Goal: Information Seeking & Learning: Learn about a topic

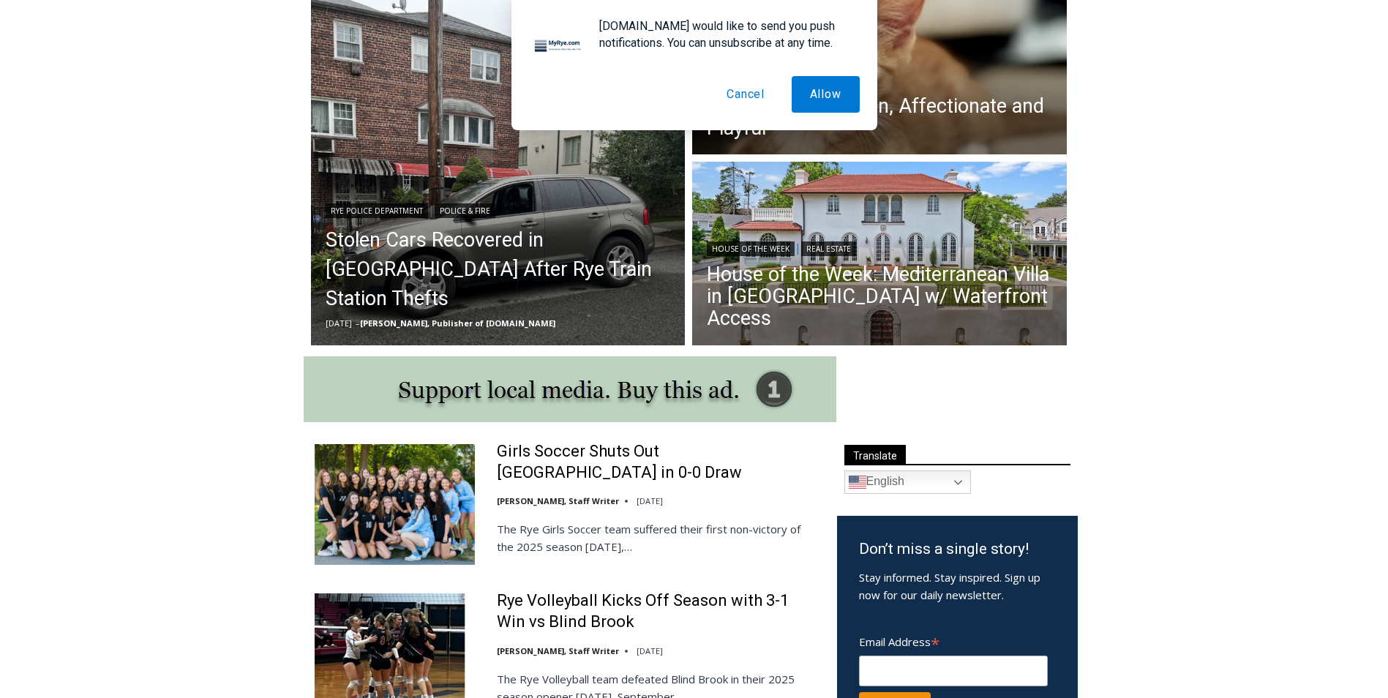
scroll to position [439, 0]
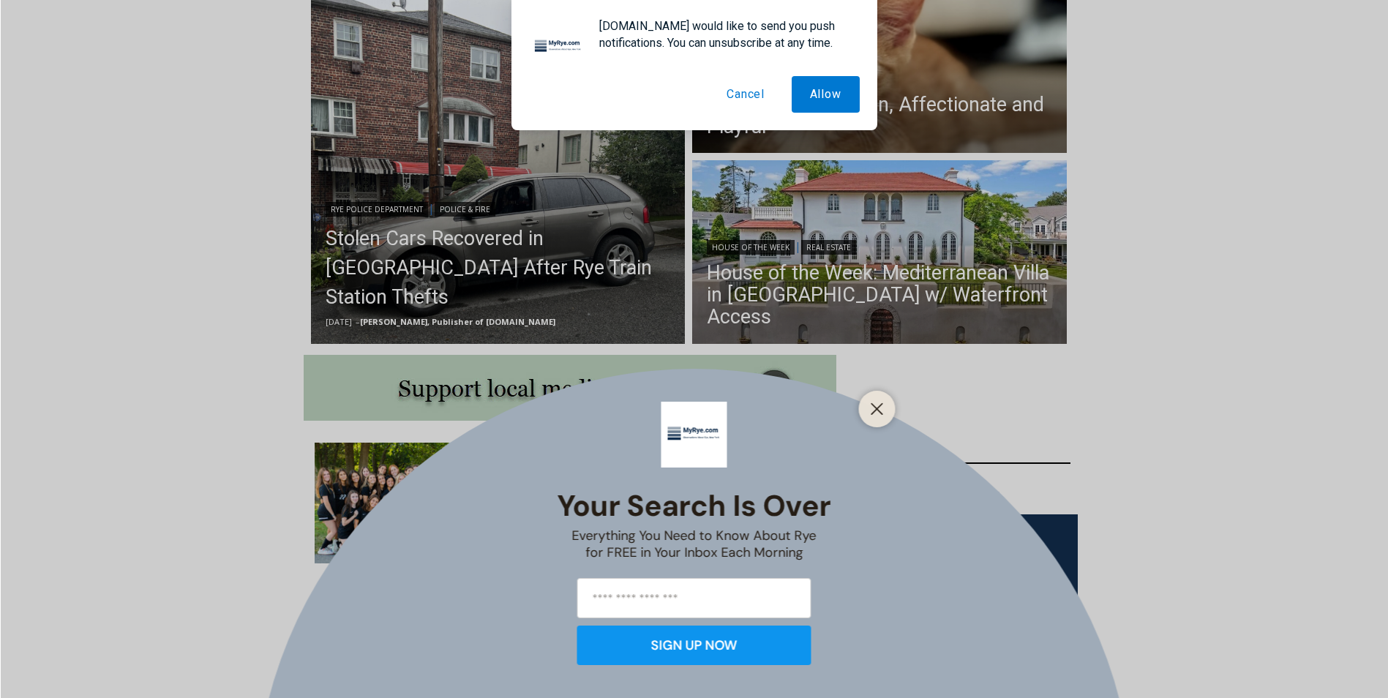
click at [754, 94] on button "Cancel" at bounding box center [745, 94] width 75 height 37
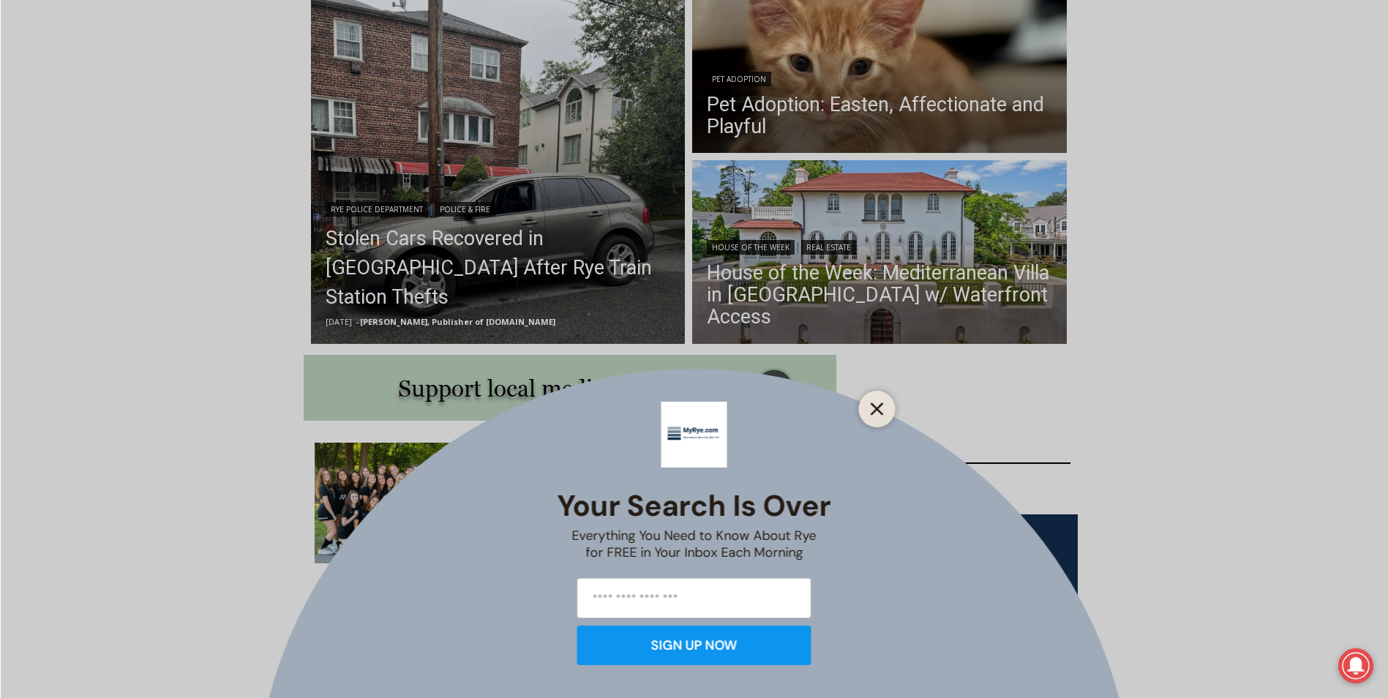
click at [871, 416] on button "Close" at bounding box center [877, 409] width 20 height 20
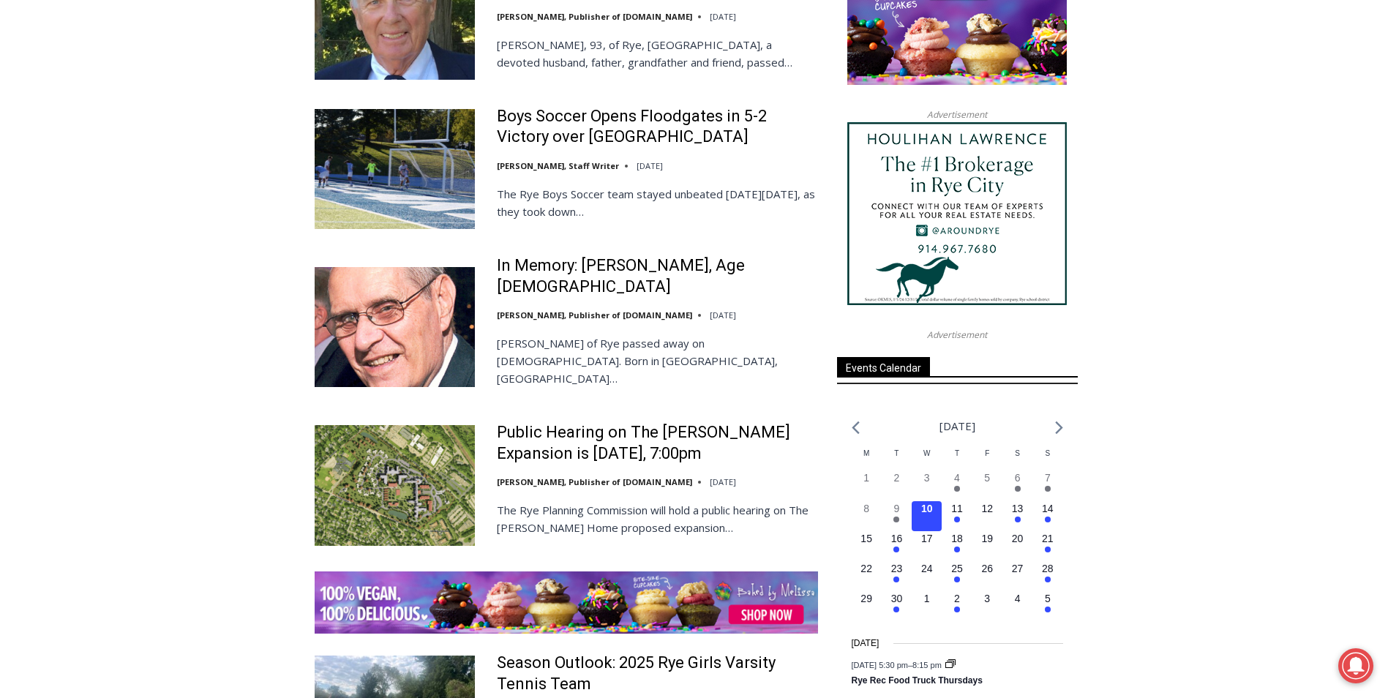
scroll to position [1756, 0]
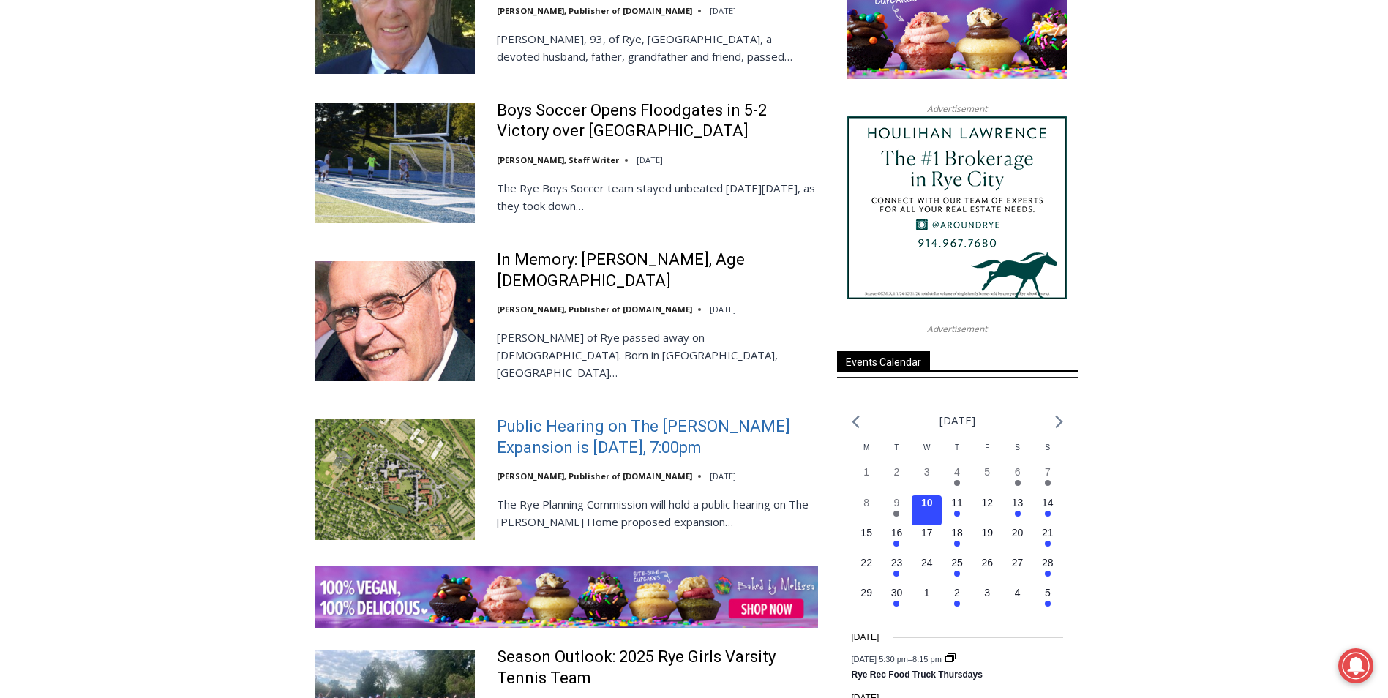
click at [721, 416] on link "Public Hearing on The [PERSON_NAME] Expansion is [DATE], 7:00pm" at bounding box center [657, 437] width 321 height 42
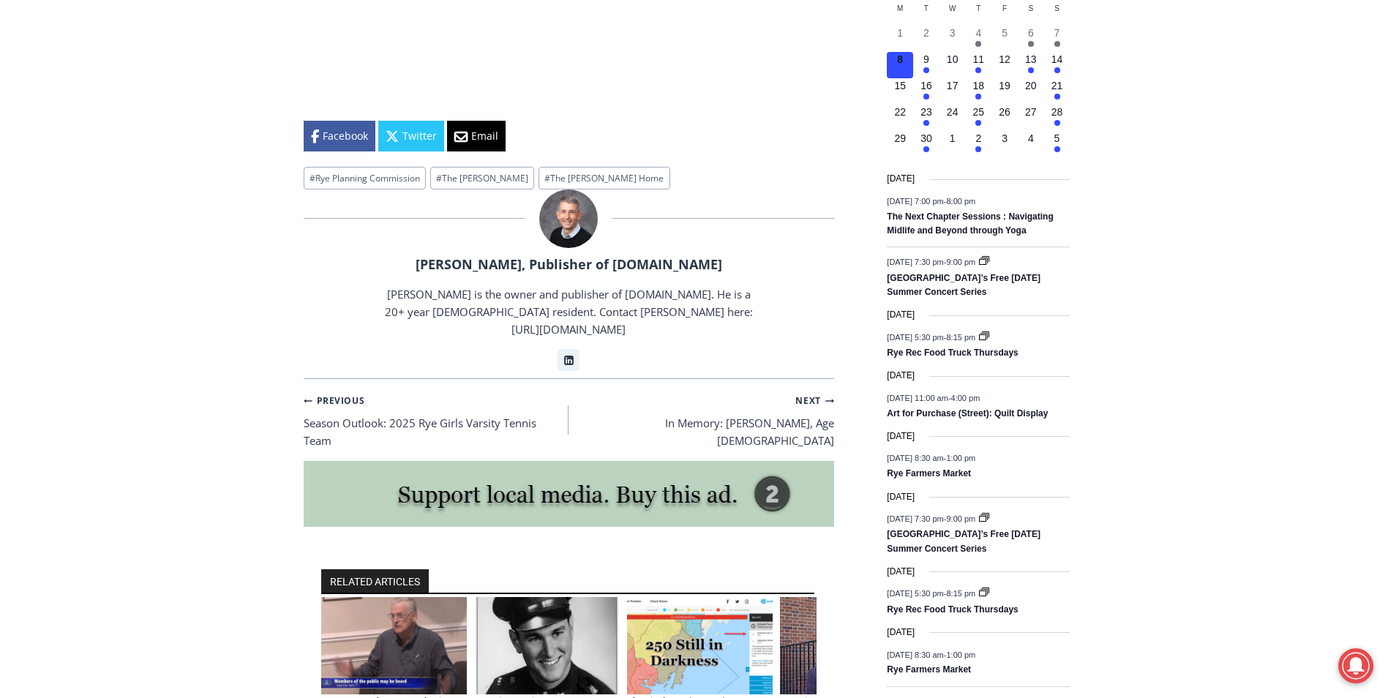
scroll to position [1873, 0]
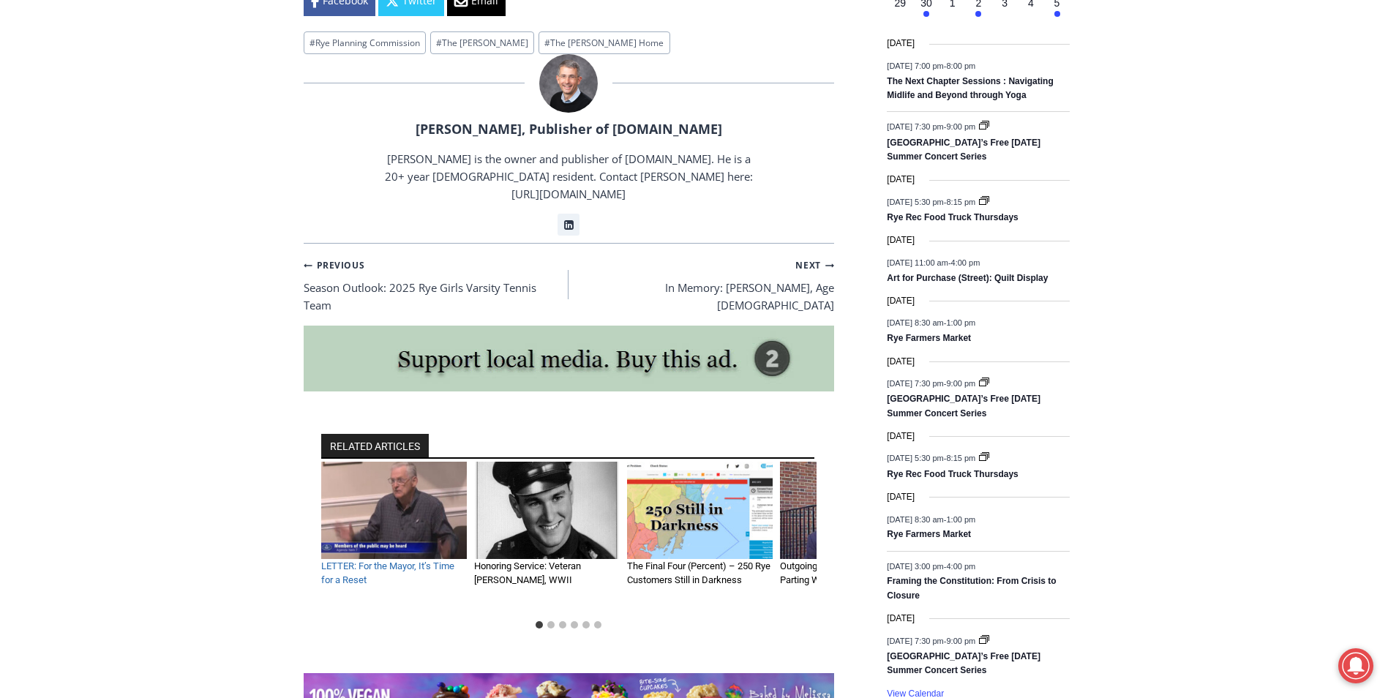
click at [418, 561] on link "LETTER: For the Mayor, It’s Time for a Reset" at bounding box center [387, 574] width 133 height 26
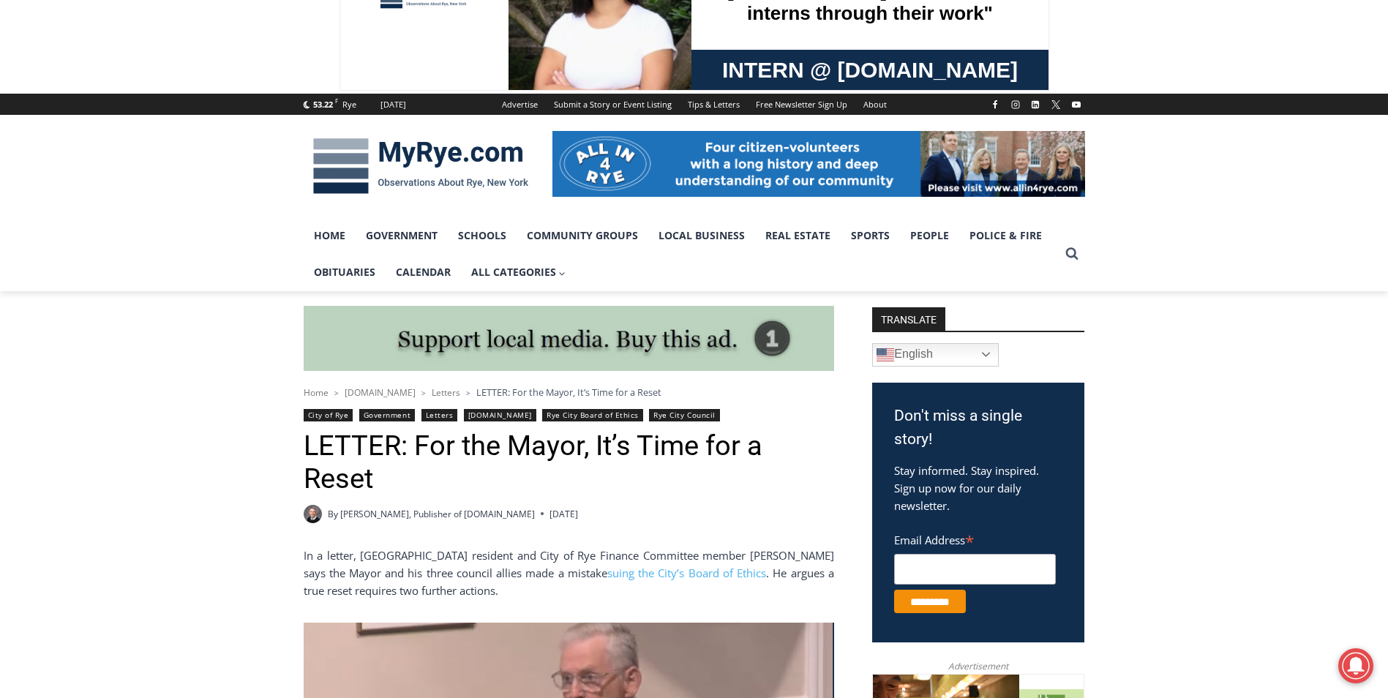
scroll to position [73, 0]
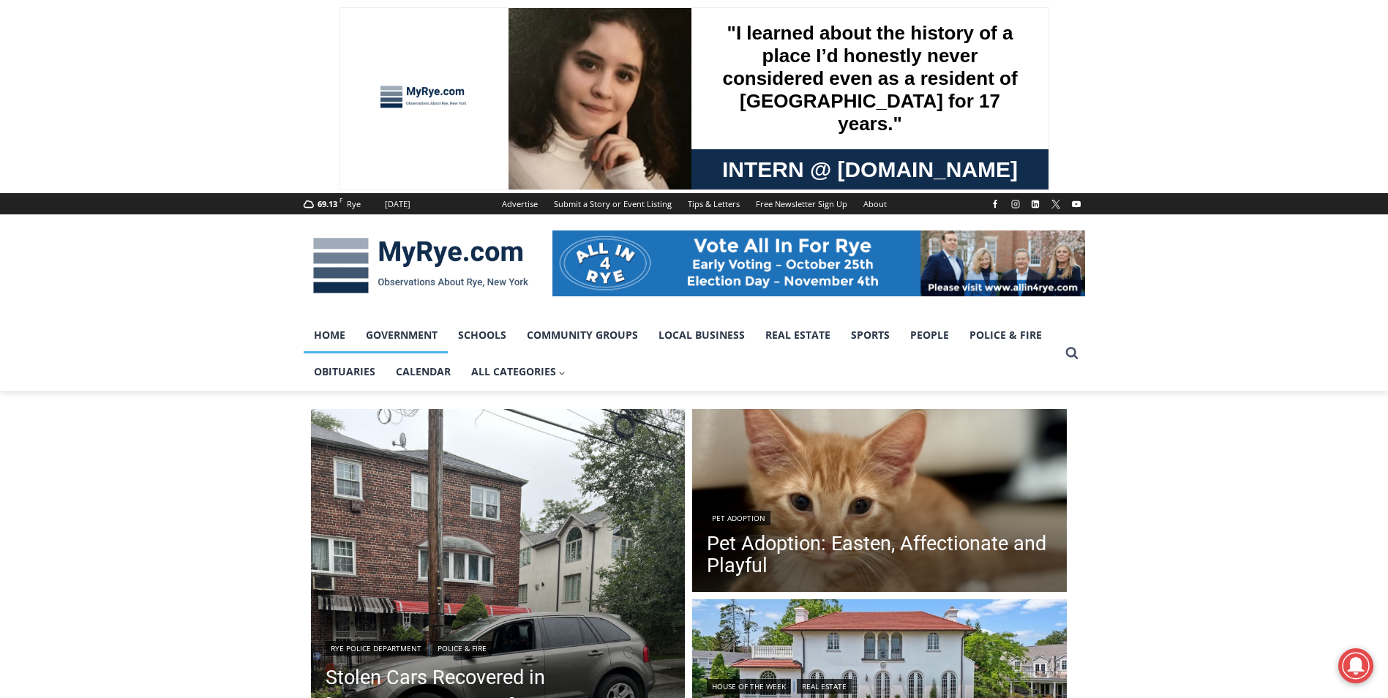
click at [414, 340] on link "Government" at bounding box center [402, 335] width 92 height 37
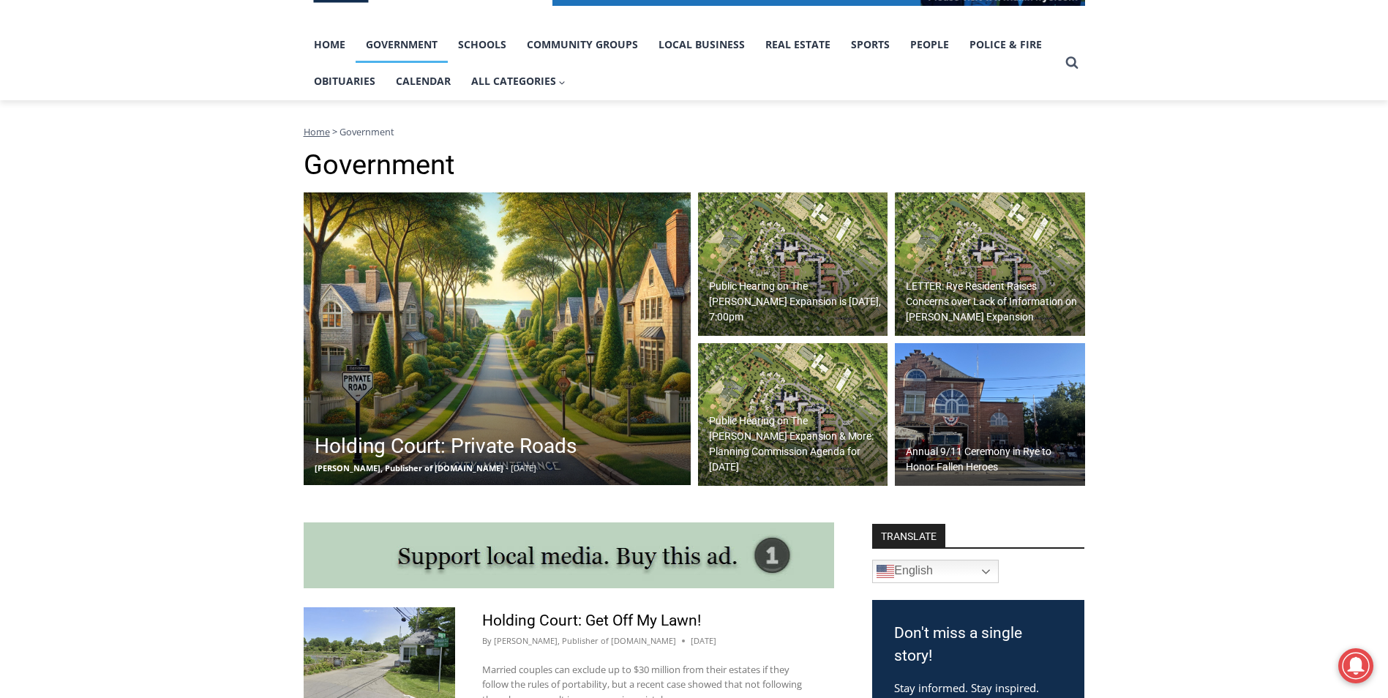
scroll to position [293, 0]
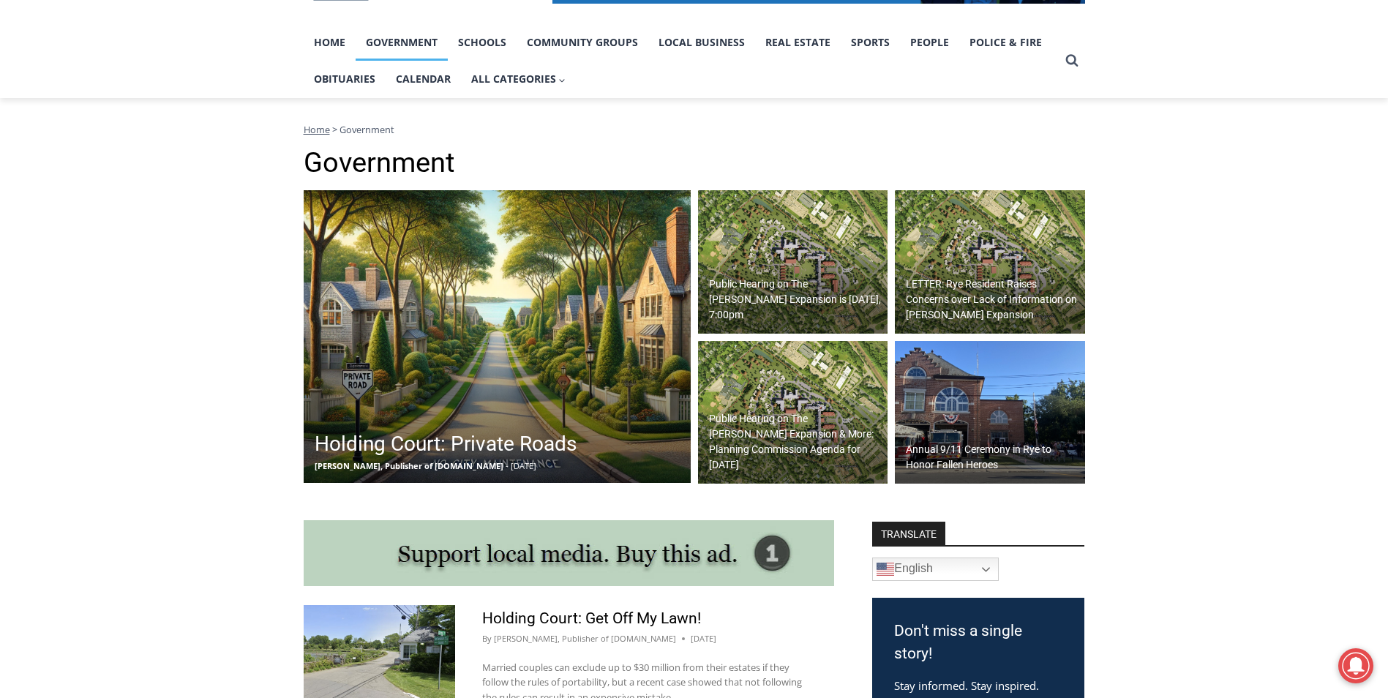
click at [946, 262] on img at bounding box center [990, 261] width 190 height 143
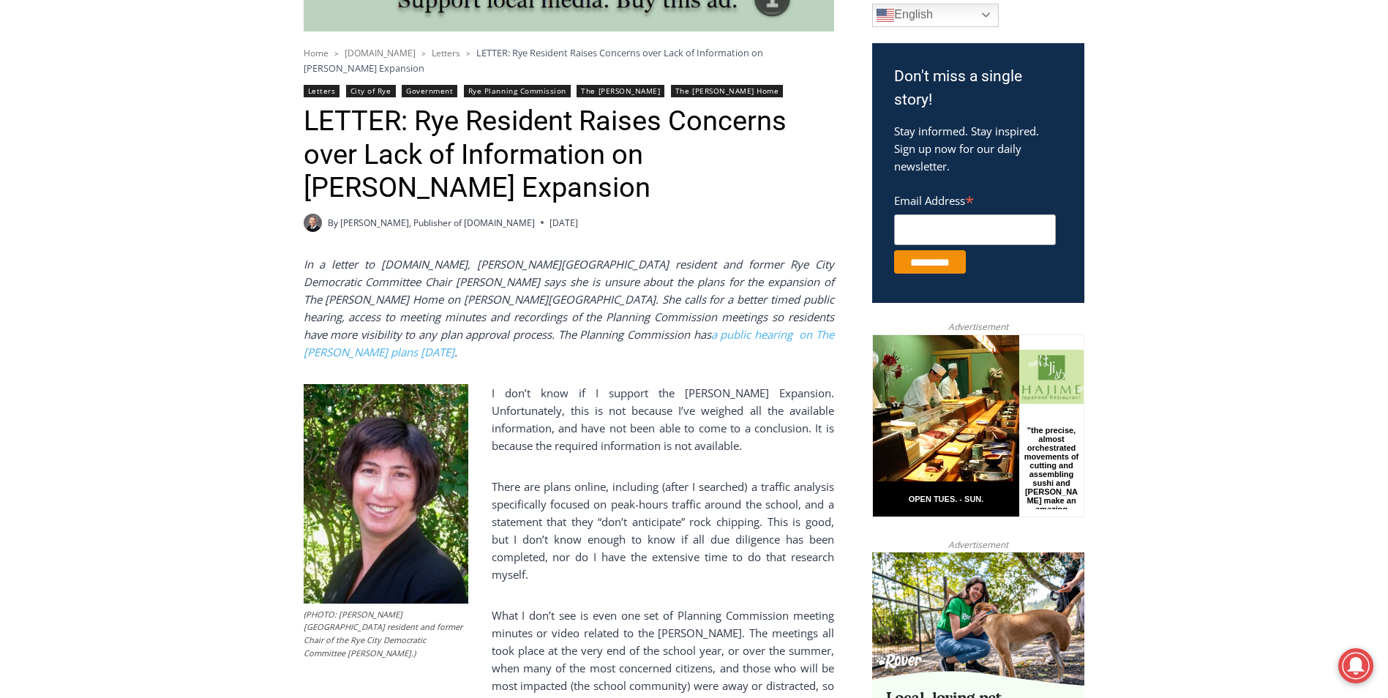
scroll to position [366, 0]
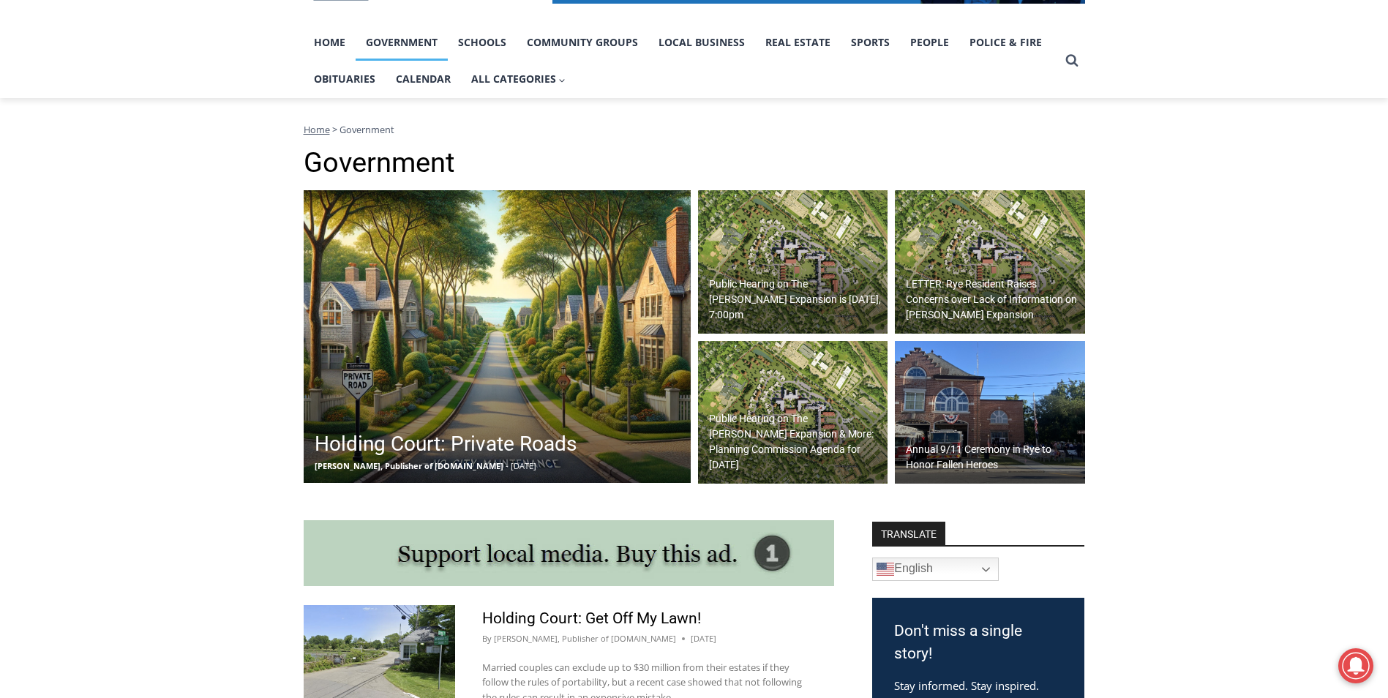
click at [776, 438] on h2 "Public Hearing on The [PERSON_NAME] Expansion & More: Planning Commission Agend…" at bounding box center [797, 441] width 176 height 61
